Goal: Find specific page/section: Find specific page/section

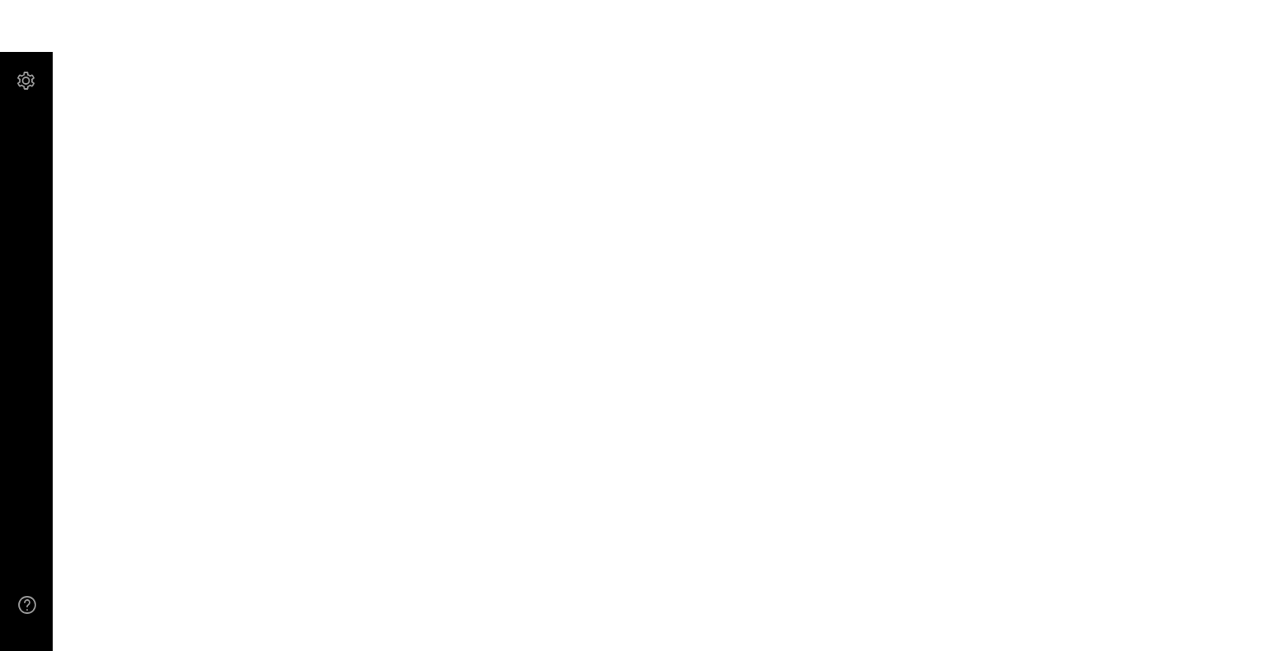
click at [626, 371] on main at bounding box center [632, 325] width 1264 height 651
click at [30, 76] on div at bounding box center [33, 81] width 35 height 26
click at [1176, 292] on main at bounding box center [632, 325] width 1264 height 651
click at [34, 75] on div at bounding box center [33, 81] width 35 height 26
click at [622, 351] on main at bounding box center [632, 325] width 1264 height 651
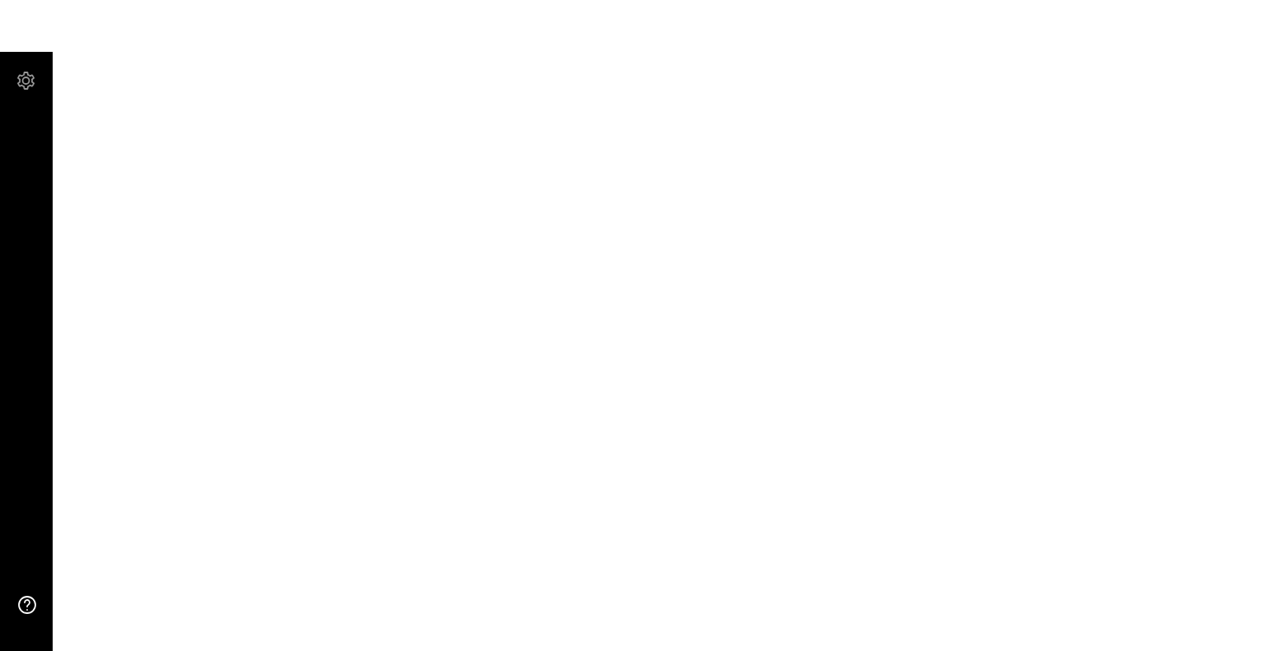
click at [27, 601] on use at bounding box center [27, 605] width 16 height 16
click at [20, 72] on div at bounding box center [33, 81] width 35 height 26
click at [405, 300] on main at bounding box center [632, 325] width 1264 height 651
click at [16, 81] on div at bounding box center [33, 81] width 35 height 26
click at [28, 81] on div at bounding box center [33, 81] width 35 height 26
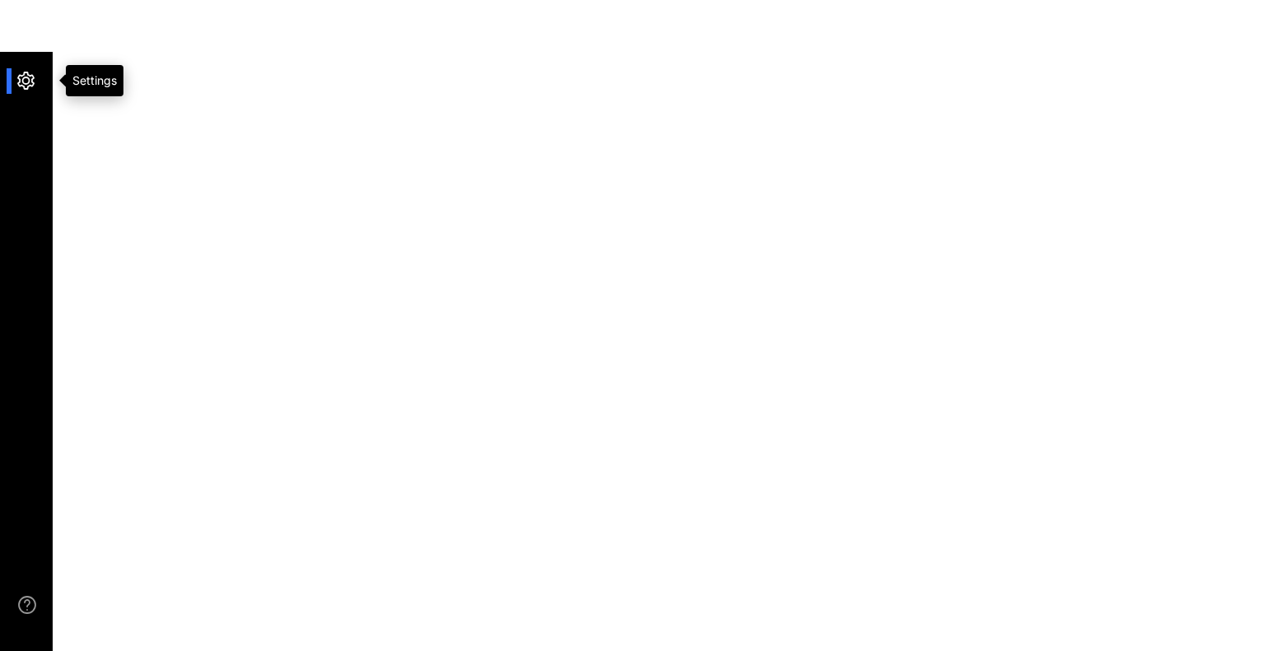
click at [19, 69] on div at bounding box center [33, 81] width 35 height 26
click at [26, 74] on div at bounding box center [33, 81] width 35 height 26
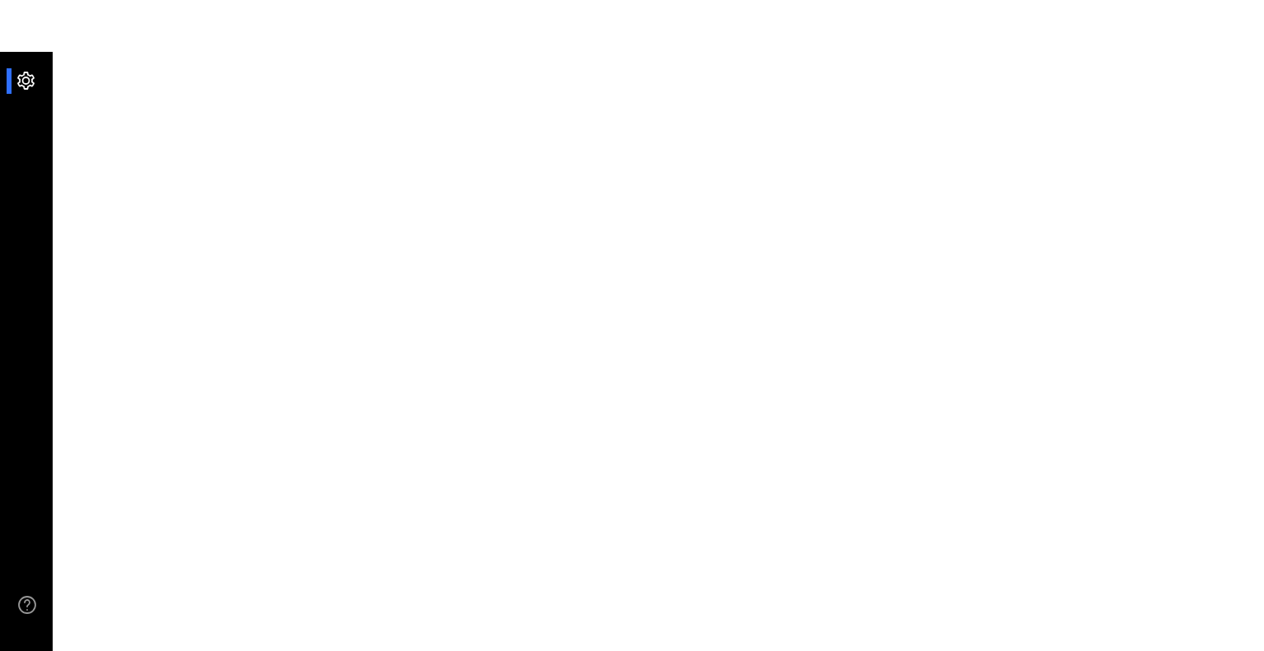
click at [815, 266] on main at bounding box center [632, 325] width 1264 height 651
